Goal: Task Accomplishment & Management: Manage account settings

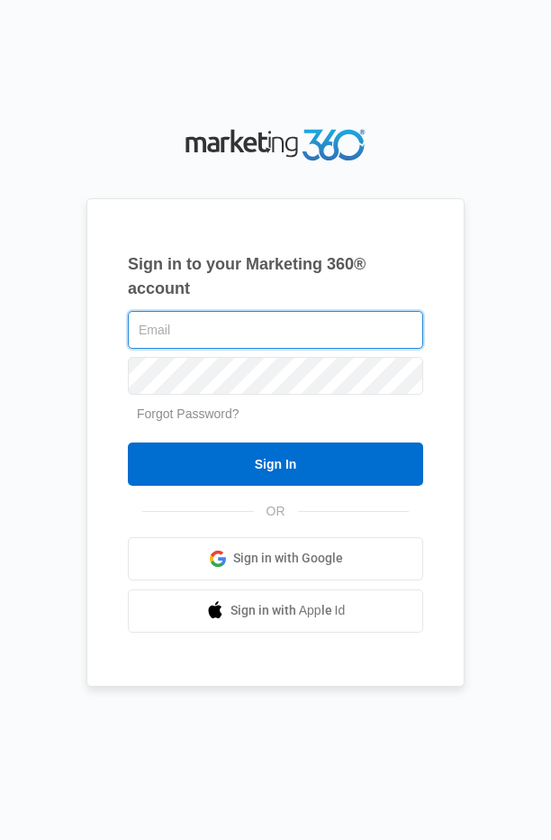
type input "[PERSON_NAME][EMAIL_ADDRESS][DOMAIN_NAME]"
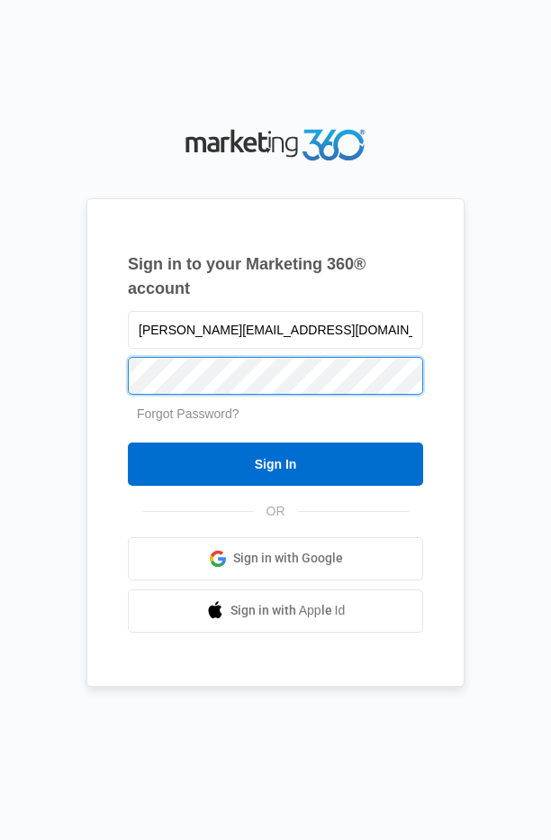
click at [276, 463] on input "Sign In" at bounding box center [275, 463] width 295 height 43
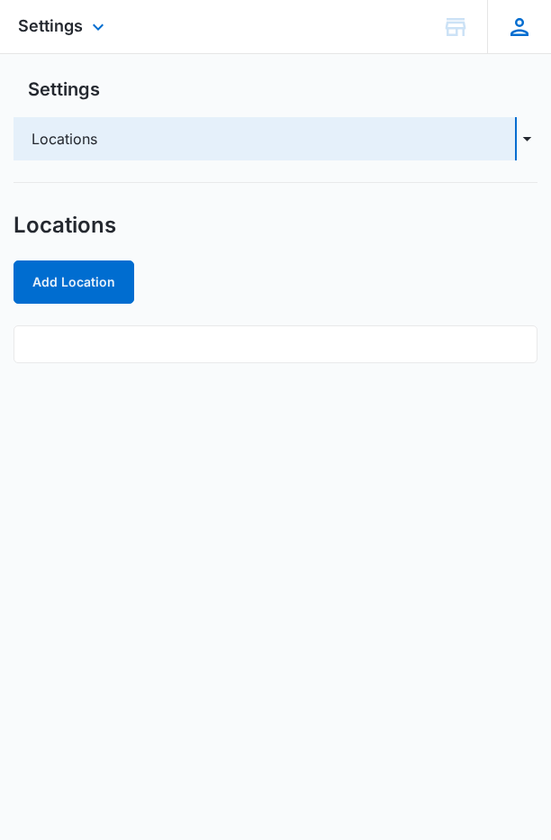
click at [512, 34] on icon at bounding box center [520, 27] width 18 height 18
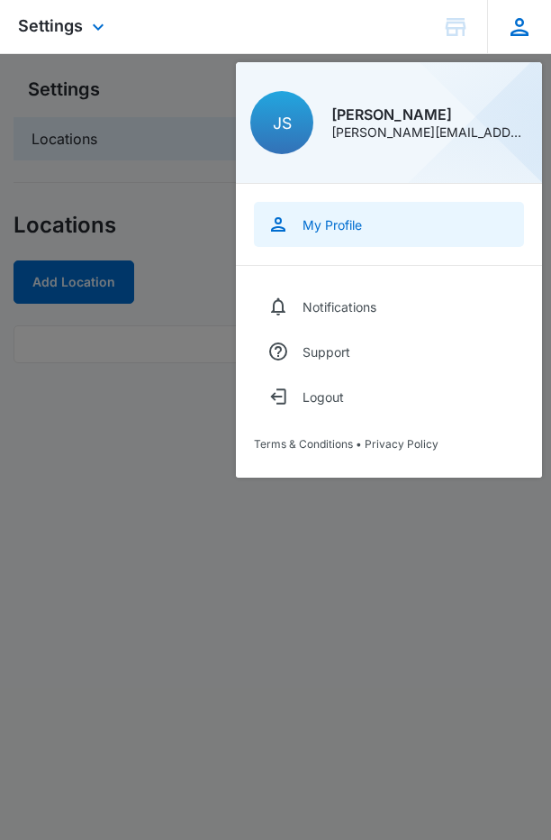
click at [334, 230] on div "My Profile" at bounding box center [332, 224] width 59 height 15
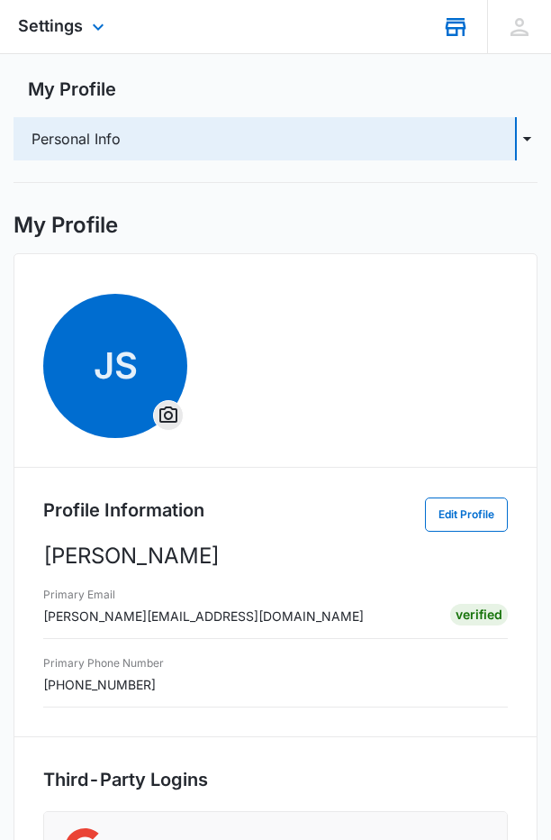
click at [459, 30] on icon at bounding box center [455, 27] width 27 height 27
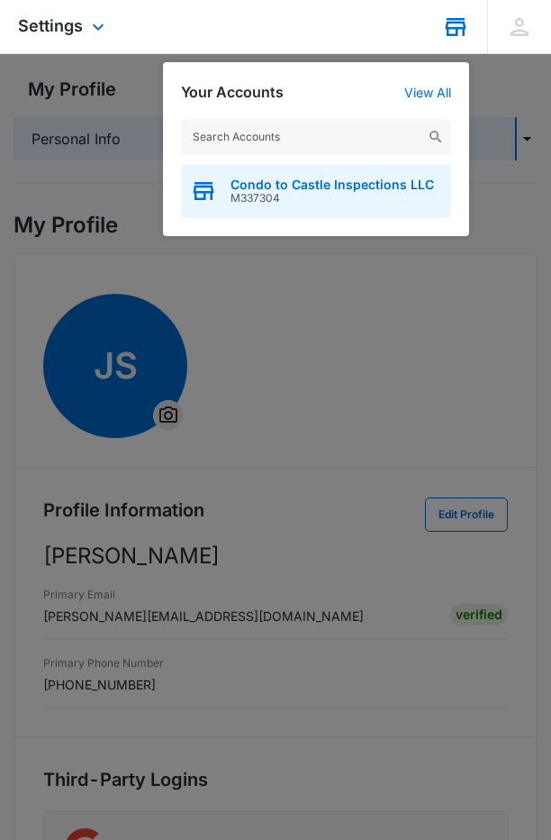
click at [358, 192] on span "Condo to Castle Inspections LLC" at bounding box center [333, 184] width 204 height 14
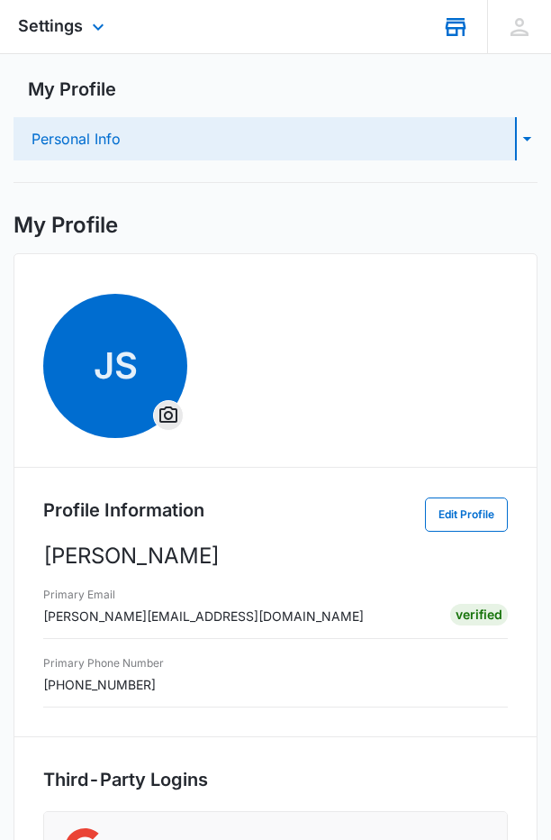
click at [523, 141] on icon "button" at bounding box center [527, 139] width 21 height 22
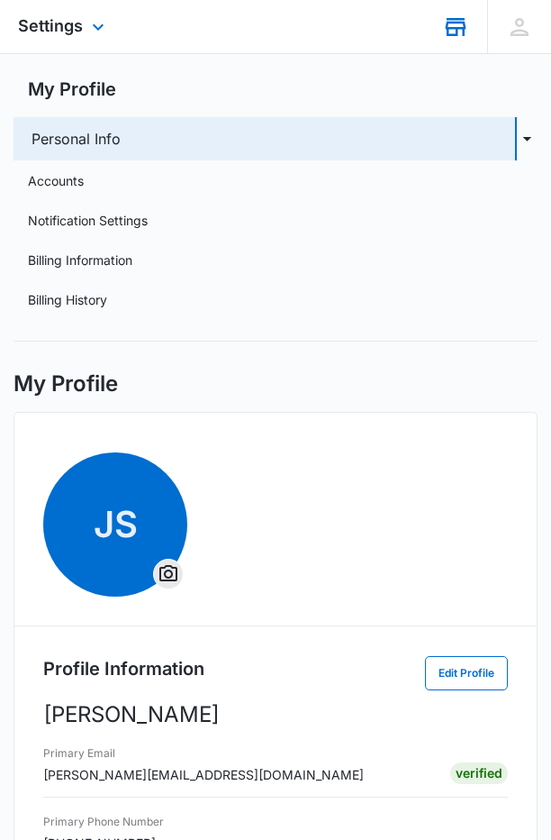
click at [391, 485] on span "JS" at bounding box center [275, 524] width 464 height 144
click at [72, 178] on link "Accounts" at bounding box center [56, 180] width 56 height 19
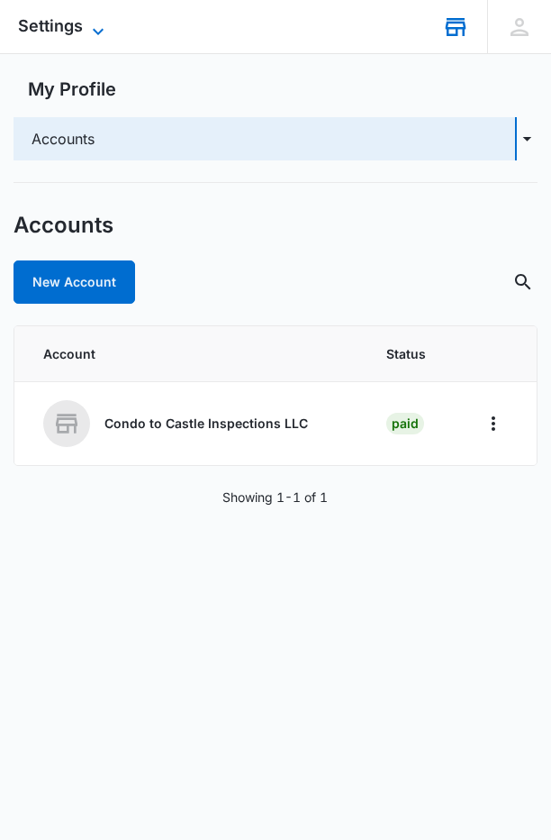
click at [98, 32] on icon at bounding box center [98, 32] width 22 height 22
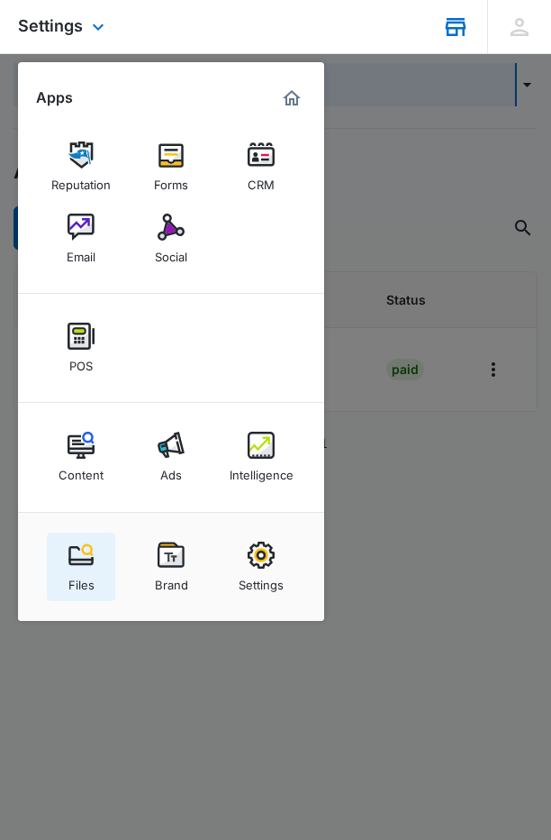
click at [85, 565] on img at bounding box center [81, 554] width 27 height 27
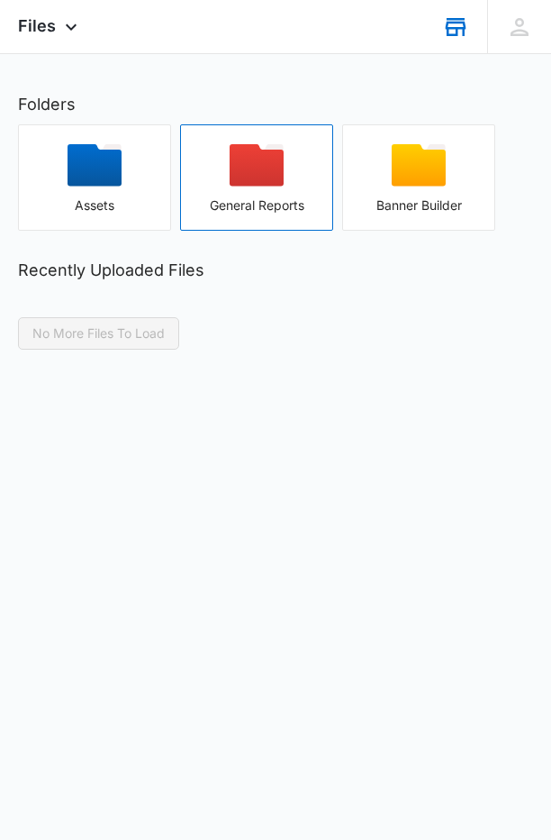
click at [257, 179] on icon "button" at bounding box center [257, 165] width 54 height 42
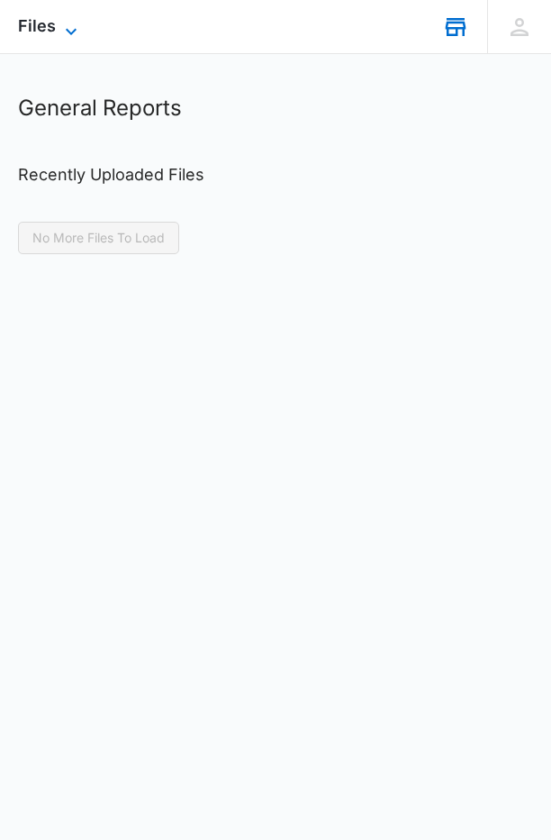
click at [70, 27] on icon at bounding box center [71, 32] width 22 height 22
